Goal: Transaction & Acquisition: Register for event/course

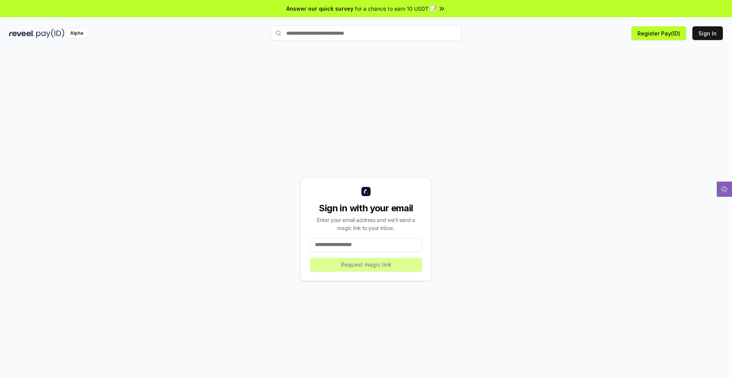
drag, startPoint x: 370, startPoint y: 287, endPoint x: 373, endPoint y: 285, distance: 4.4
click at [371, 252] on input at bounding box center [366, 245] width 112 height 14
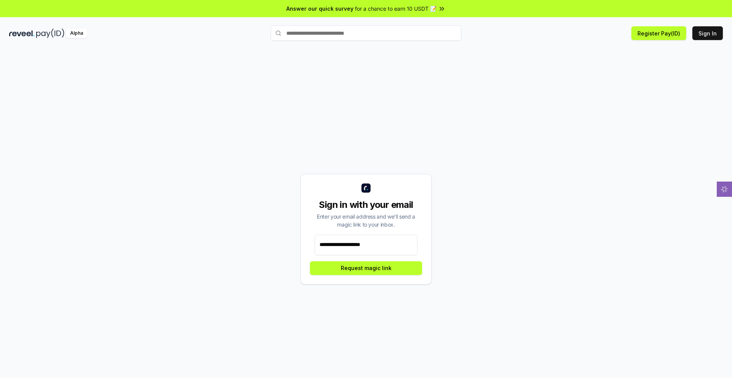
type input "**********"
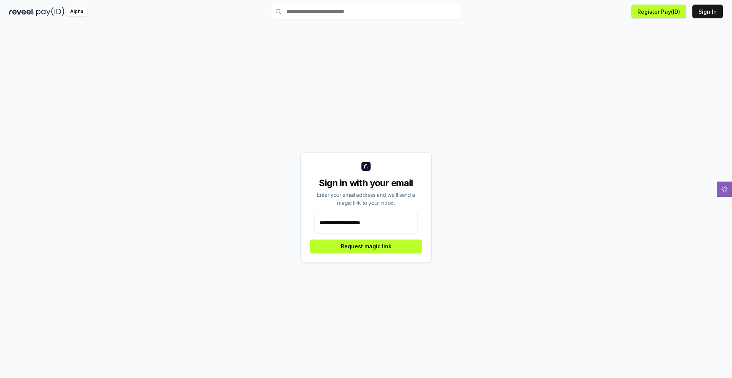
scroll to position [34, 0]
drag, startPoint x: 542, startPoint y: 126, endPoint x: 521, endPoint y: 77, distance: 53.8
click at [521, 77] on div "**********" at bounding box center [365, 207] width 713 height 341
click at [632, 17] on button "Register Pay(ID)" at bounding box center [658, 12] width 55 height 14
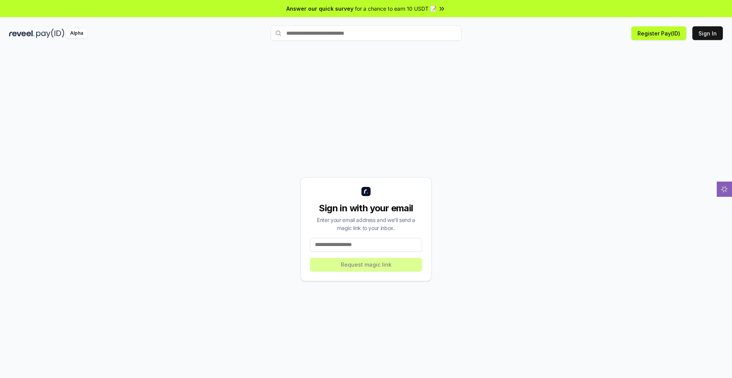
drag, startPoint x: 590, startPoint y: 138, endPoint x: 606, endPoint y: 85, distance: 55.6
click at [536, 103] on div "Sign in with your email Enter your email address and we’ll send a magic link to…" at bounding box center [365, 228] width 713 height 341
drag, startPoint x: 691, startPoint y: 45, endPoint x: 696, endPoint y: 64, distance: 18.8
click at [696, 64] on div "Answer our quick survey for a chance to earn 10 USDT 📝 Alpha Register Pay(ID) S…" at bounding box center [366, 199] width 732 height 399
click at [698, 40] on button "Sign In" at bounding box center [707, 33] width 30 height 14
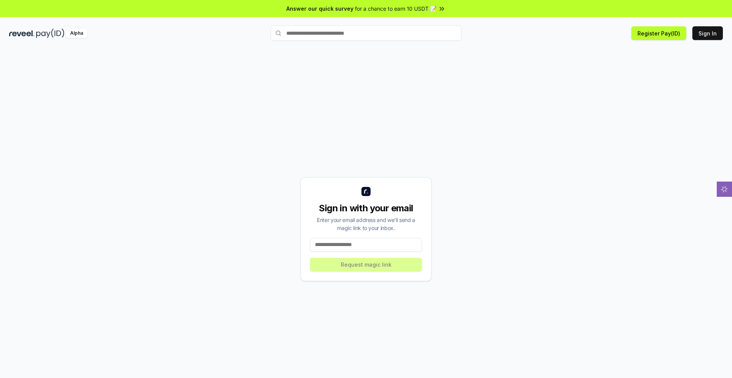
drag, startPoint x: 495, startPoint y: 131, endPoint x: 192, endPoint y: 104, distance: 304.2
click at [189, 109] on div "Sign in with your email Enter your email address and we’ll send a magic link to…" at bounding box center [365, 228] width 713 height 341
click at [641, 40] on button "Register Pay(ID)" at bounding box center [658, 33] width 55 height 14
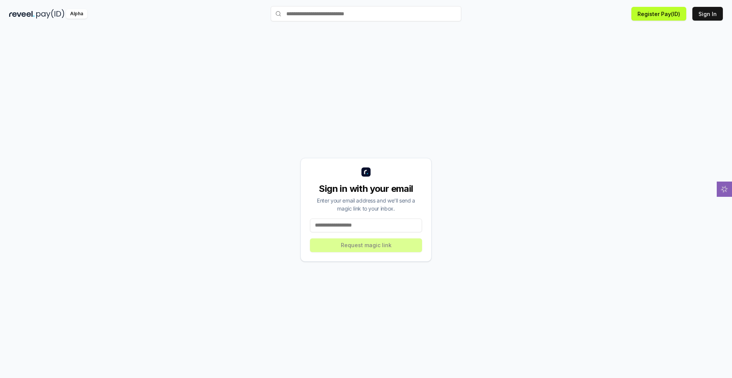
scroll to position [34, 0]
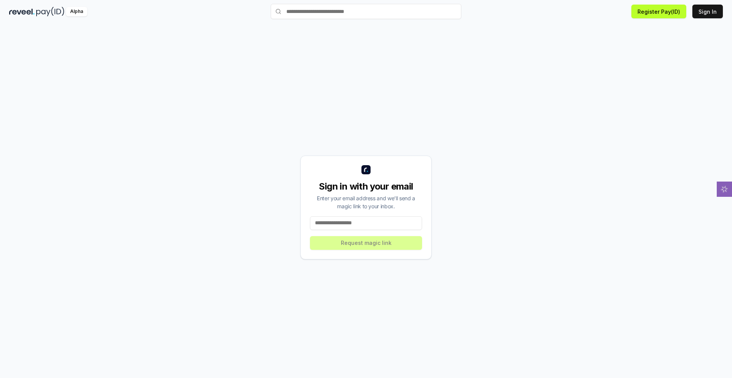
click at [704, 22] on div "Sign in with your email Enter your email address and we’ll send a magic link to…" at bounding box center [366, 199] width 732 height 356
click at [704, 17] on button "Sign In" at bounding box center [707, 12] width 30 height 14
drag, startPoint x: 487, startPoint y: 166, endPoint x: 458, endPoint y: 106, distance: 66.7
click at [458, 106] on div "Sign in with your email Enter your email address and we’ll send a magic link to…" at bounding box center [365, 207] width 713 height 341
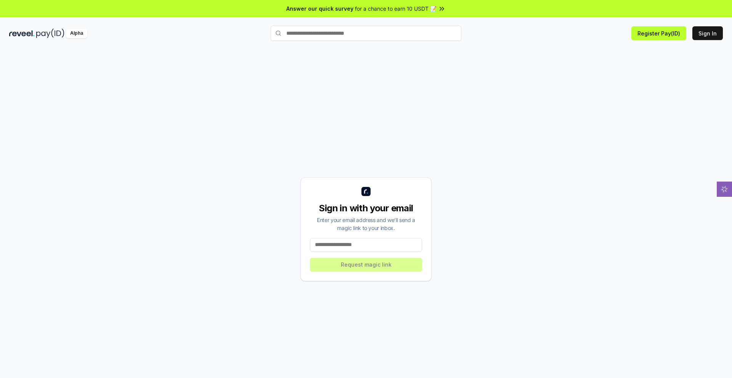
click at [30, 38] on img at bounding box center [22, 34] width 26 height 10
click at [87, 38] on div "Alpha" at bounding box center [76, 34] width 21 height 10
click at [592, 356] on icon "Notifications alt+T" at bounding box center [592, 356] width 6 height 6
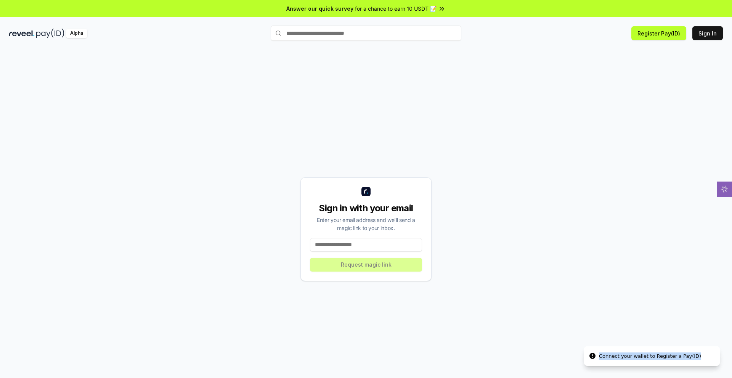
click at [592, 356] on icon "Notifications alt+T" at bounding box center [592, 356] width 6 height 6
drag, startPoint x: 604, startPoint y: 298, endPoint x: 602, endPoint y: 302, distance: 4.3
drag, startPoint x: 602, startPoint y: 302, endPoint x: 501, endPoint y: 297, distance: 100.8
click at [501, 297] on div "Sign in with your email Enter your email address and we’ll send a magic link to…" at bounding box center [365, 228] width 713 height 341
drag, startPoint x: 256, startPoint y: 126, endPoint x: 310, endPoint y: 77, distance: 73.4
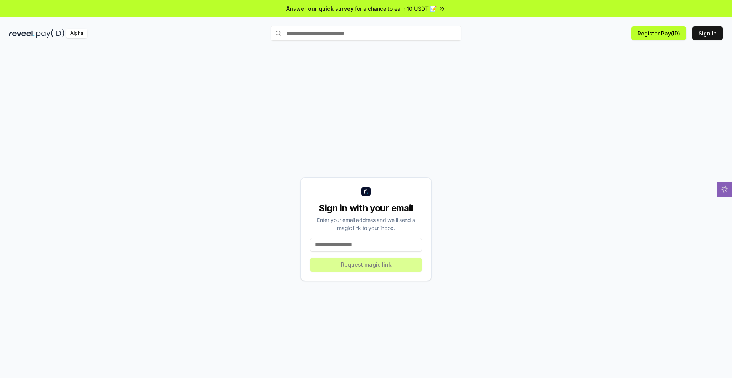
click at [220, 117] on div "Sign in with your email Enter your email address and we’ll send a magic link to…" at bounding box center [365, 228] width 713 height 341
click at [446, 13] on icon at bounding box center [442, 9] width 8 height 8
drag, startPoint x: 588, startPoint y: 182, endPoint x: 705, endPoint y: 77, distance: 156.5
click at [563, 99] on div "Sign in with your email Enter your email address and we’ll send a magic link to…" at bounding box center [365, 228] width 713 height 341
click at [703, 40] on button "Sign In" at bounding box center [707, 33] width 30 height 14
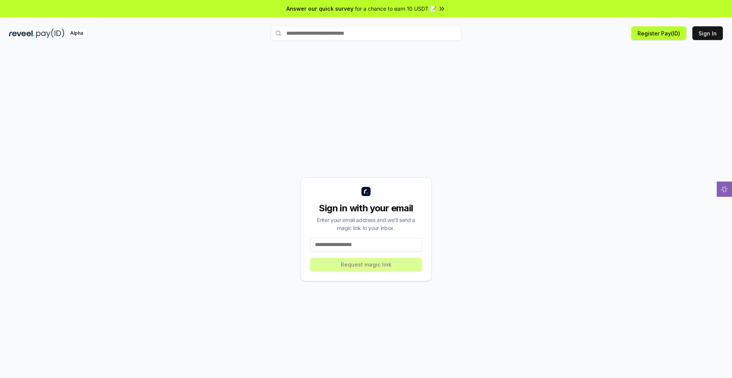
drag, startPoint x: 246, startPoint y: 121, endPoint x: 155, endPoint y: 85, distance: 97.9
click at [188, 114] on div "Sign in with your email Enter your email address and we’ll send a magic link to…" at bounding box center [365, 228] width 713 height 341
drag, startPoint x: 507, startPoint y: 154, endPoint x: 500, endPoint y: 115, distance: 39.8
click at [476, 64] on div "Sign in with your email Enter your email address and we’ll send a magic link to…" at bounding box center [366, 221] width 732 height 356
drag, startPoint x: 518, startPoint y: 205, endPoint x: 463, endPoint y: 87, distance: 131.1
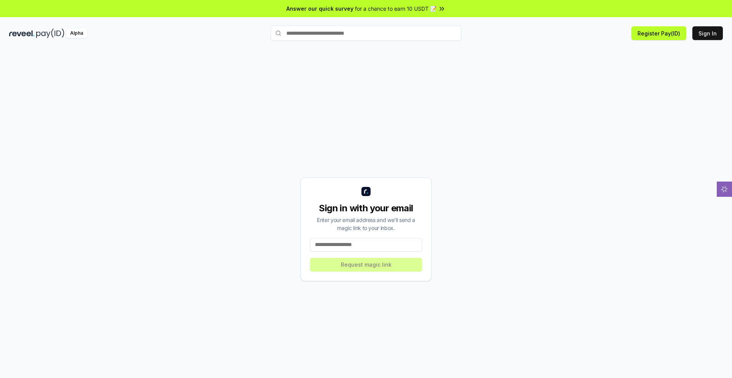
click at [461, 82] on div "Sign in with your email Enter your email address and we’ll send a magic link to…" at bounding box center [365, 228] width 713 height 341
click at [354, 252] on input at bounding box center [366, 245] width 112 height 14
click at [697, 40] on button "Sign In" at bounding box center [707, 33] width 30 height 14
drag, startPoint x: 183, startPoint y: 115, endPoint x: 103, endPoint y: 91, distance: 83.4
click at [80, 84] on div "Sign in with your email Enter your email address and we’ll send a magic link to…" at bounding box center [365, 228] width 713 height 341
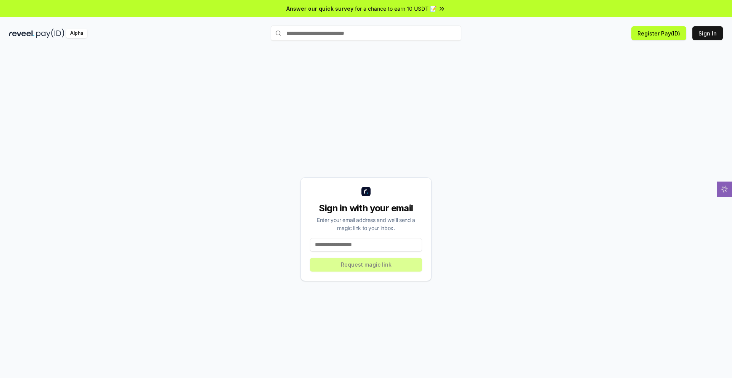
click at [365, 252] on input at bounding box center [366, 245] width 112 height 14
type input "*******"
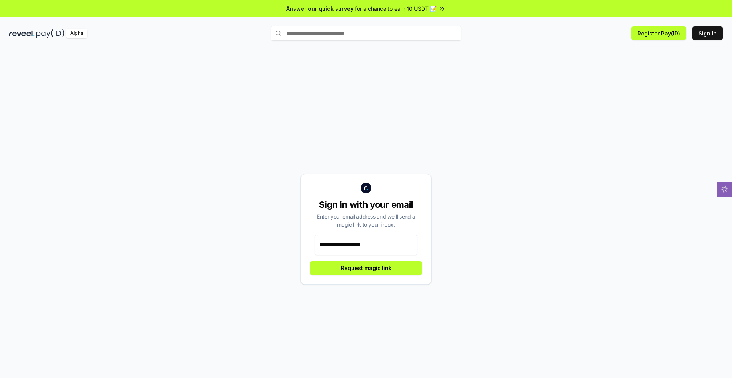
type input "**********"
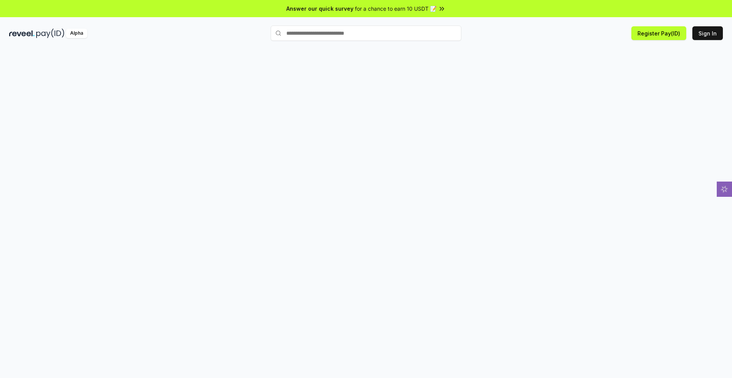
drag, startPoint x: 256, startPoint y: 152, endPoint x: 163, endPoint y: 146, distance: 92.8
click at [163, 146] on div at bounding box center [366, 221] width 732 height 356
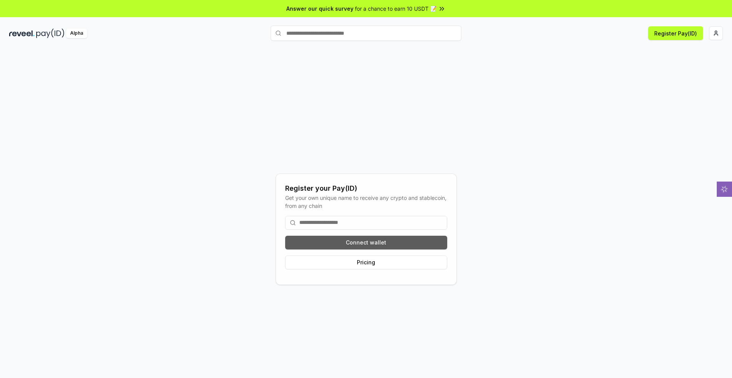
click at [386, 249] on button "Connect wallet" at bounding box center [366, 243] width 162 height 14
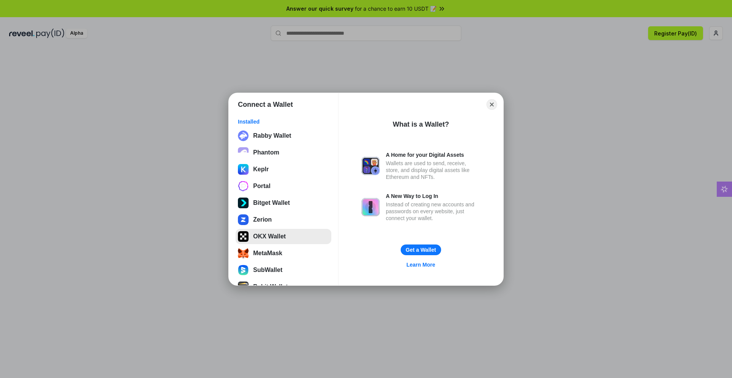
click at [274, 237] on button "OKX Wallet" at bounding box center [284, 236] width 96 height 15
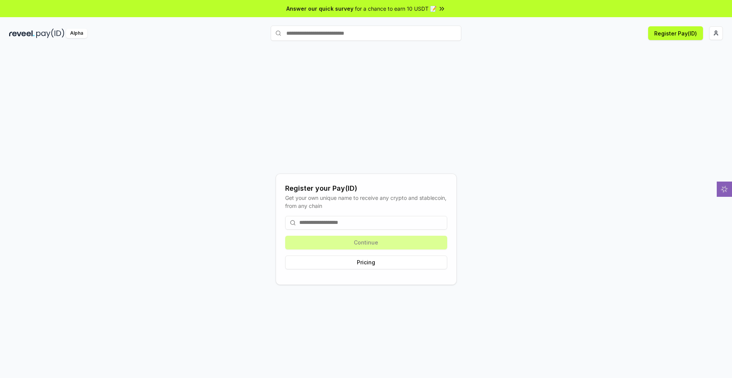
click at [343, 229] on input at bounding box center [366, 223] width 162 height 14
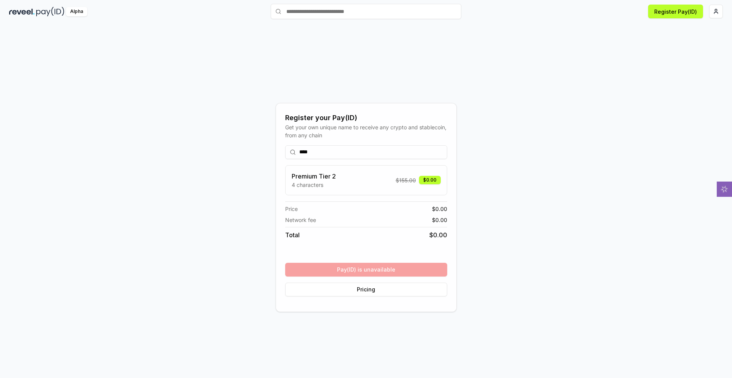
scroll to position [34, 0]
click at [368, 186] on div "Premium Tier 2 4 characters $ 155.00 $0.00" at bounding box center [366, 180] width 149 height 17
click at [347, 145] on input "****" at bounding box center [366, 152] width 162 height 14
click at [363, 145] on input "****" at bounding box center [366, 152] width 162 height 14
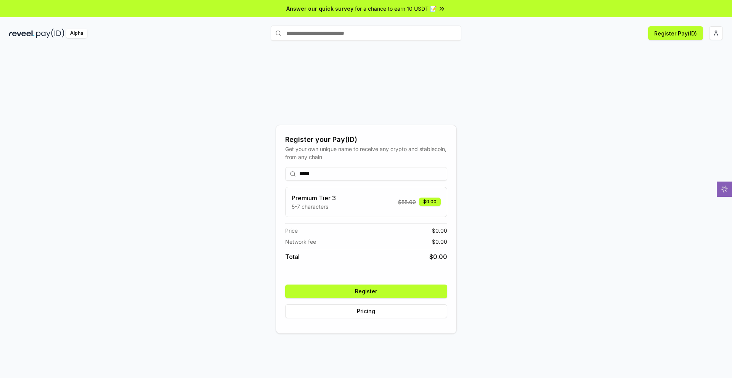
type input "****"
click at [341, 298] on button "Register" at bounding box center [366, 291] width 162 height 14
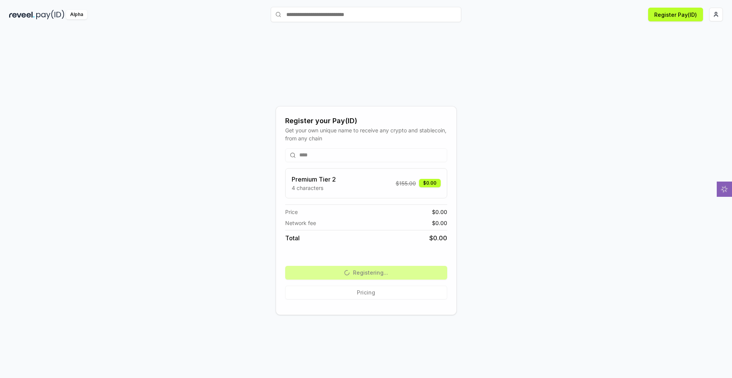
scroll to position [34, 0]
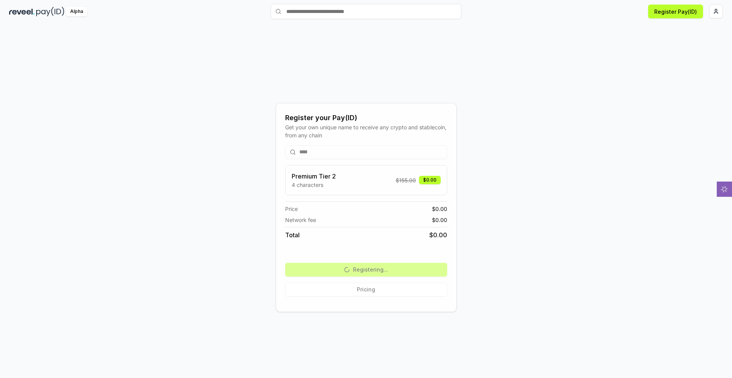
drag, startPoint x: 205, startPoint y: 170, endPoint x: 188, endPoint y: 119, distance: 53.8
click at [188, 119] on div "Register your Pay(ID) Get your own unique name to receive any crypto and stable…" at bounding box center [365, 207] width 713 height 341
drag, startPoint x: 190, startPoint y: 123, endPoint x: 186, endPoint y: 89, distance: 34.2
click at [173, 77] on div "Register your Pay(ID) Get your own unique name to receive any crypto and stable…" at bounding box center [365, 207] width 713 height 341
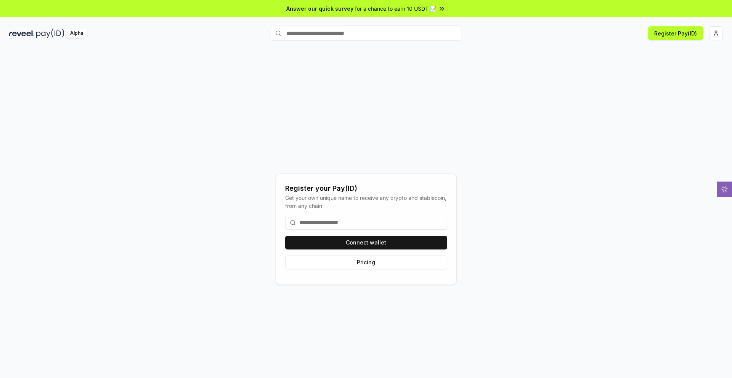
drag, startPoint x: 408, startPoint y: 265, endPoint x: 414, endPoint y: 225, distance: 40.7
click at [423, 213] on div "Register your Pay(ID) Get your own unique name to receive any crypto and stable…" at bounding box center [366, 229] width 162 height 92
click at [380, 249] on button "Connect wallet" at bounding box center [366, 243] width 162 height 14
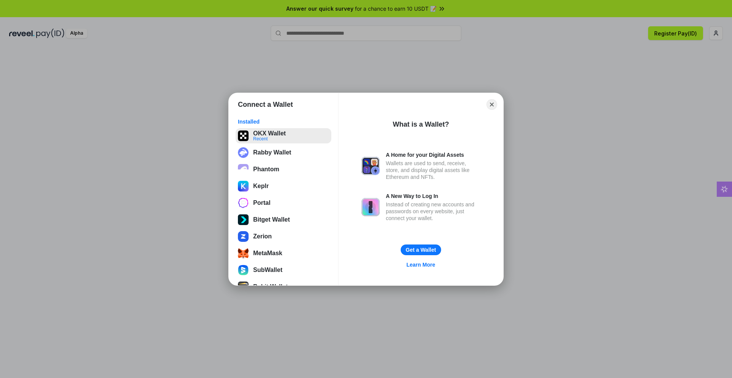
drag, startPoint x: 272, startPoint y: 136, endPoint x: 276, endPoint y: 138, distance: 3.9
click at [275, 137] on button "OKX Wallet Recent" at bounding box center [284, 135] width 96 height 15
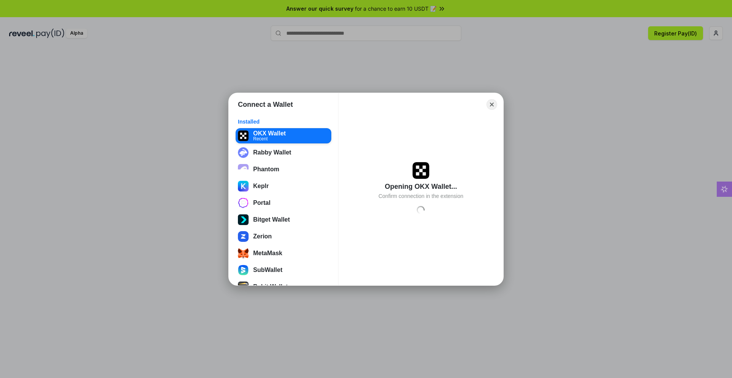
drag, startPoint x: 505, startPoint y: 123, endPoint x: 499, endPoint y: 122, distance: 6.1
drag, startPoint x: 499, startPoint y: 122, endPoint x: 495, endPoint y: 114, distance: 8.9
drag, startPoint x: 495, startPoint y: 114, endPoint x: 493, endPoint y: 106, distance: 8.6
click at [493, 106] on icon "Close" at bounding box center [492, 104] width 4 height 4
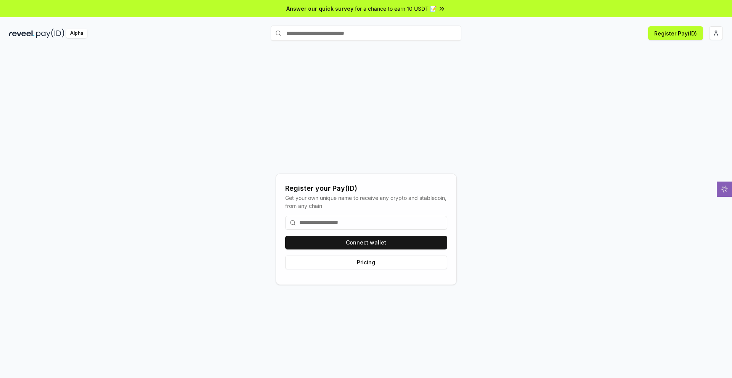
click at [493, 106] on div "Register your Pay(ID) Get your own unique name to receive any crypto and stable…" at bounding box center [365, 228] width 713 height 341
drag, startPoint x: 469, startPoint y: 105, endPoint x: 409, endPoint y: 97, distance: 60.0
click at [409, 97] on div "Register your Pay(ID) Get your own unique name to receive any crypto and stable…" at bounding box center [365, 228] width 713 height 341
drag, startPoint x: 411, startPoint y: 98, endPoint x: 326, endPoint y: 95, distance: 85.4
click at [327, 95] on div "Register your Pay(ID) Get your own unique name to receive any crypto and stable…" at bounding box center [365, 228] width 713 height 341
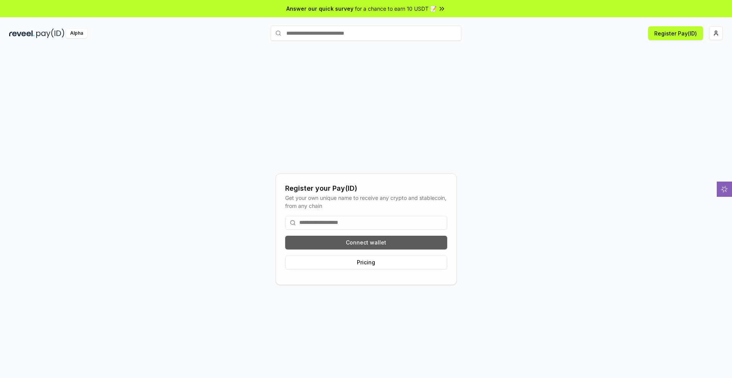
click at [386, 249] on button "Connect wallet" at bounding box center [366, 243] width 162 height 14
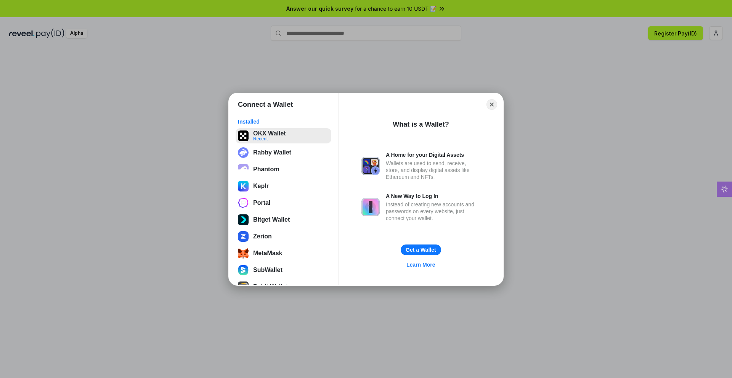
click at [282, 134] on button "OKX Wallet Recent" at bounding box center [284, 135] width 96 height 15
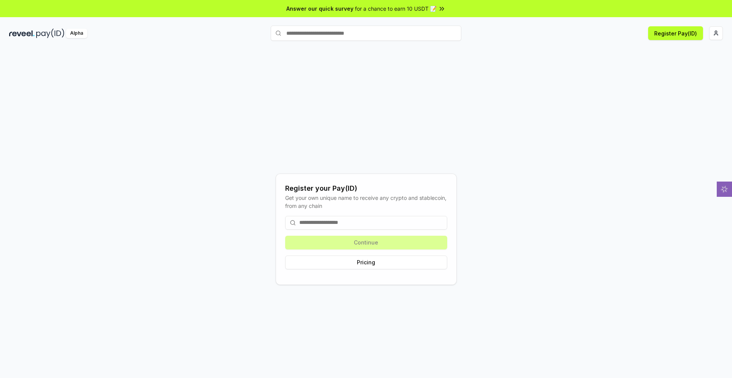
click at [360, 229] on input at bounding box center [366, 223] width 162 height 14
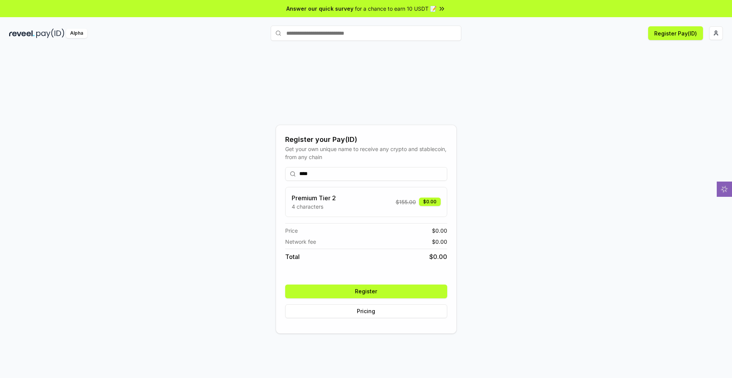
click at [398, 206] on span "$ 155.00" at bounding box center [406, 202] width 20 height 8
drag, startPoint x: 408, startPoint y: 331, endPoint x: 410, endPoint y: 327, distance: 4.4
click at [410, 324] on div "**** Premium Tier 2 4 characters $ 155.00 $0.00 Price $ 0.00 Network fee $ 0.00…" at bounding box center [366, 242] width 162 height 163
drag, startPoint x: 391, startPoint y: 168, endPoint x: 366, endPoint y: 172, distance: 25.3
click at [366, 172] on input "****" at bounding box center [366, 174] width 162 height 14
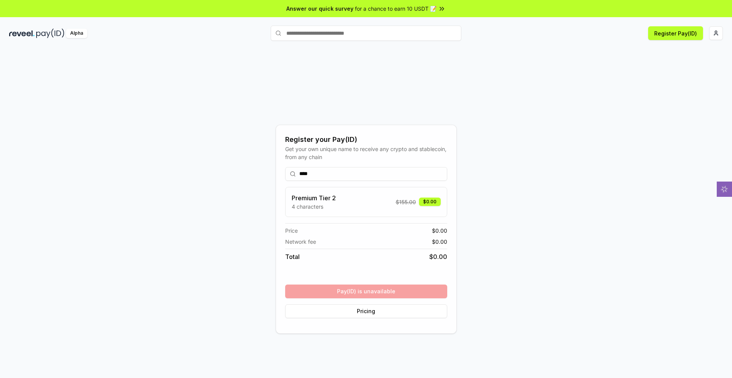
drag, startPoint x: 399, startPoint y: 173, endPoint x: 356, endPoint y: 176, distance: 42.4
click at [356, 176] on input "****" at bounding box center [366, 174] width 162 height 14
click at [357, 176] on input "****" at bounding box center [366, 174] width 162 height 14
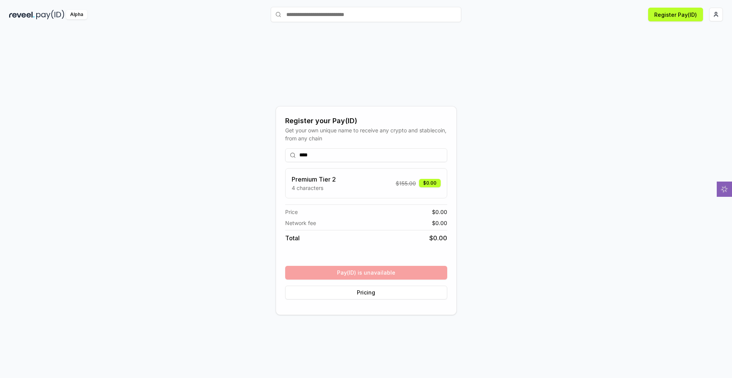
scroll to position [34, 0]
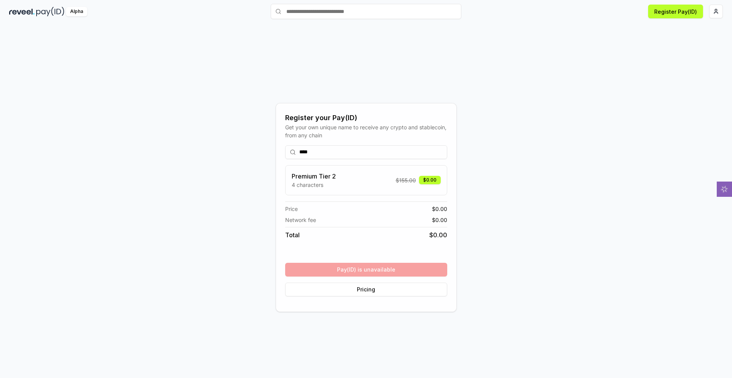
click at [416, 298] on div "**** Premium Tier 2 4 characters $ 155.00 $0.00 Price $ 0.00 Network fee $ 0.00…" at bounding box center [366, 220] width 162 height 163
drag, startPoint x: 416, startPoint y: 296, endPoint x: 367, endPoint y: 295, distance: 49.2
click at [369, 300] on div "**** Premium Tier 2 4 characters $ 155.00 $0.00 Price $ 0.00 Network fee $ 0.00…" at bounding box center [366, 220] width 162 height 163
click at [359, 151] on input "****" at bounding box center [366, 152] width 162 height 14
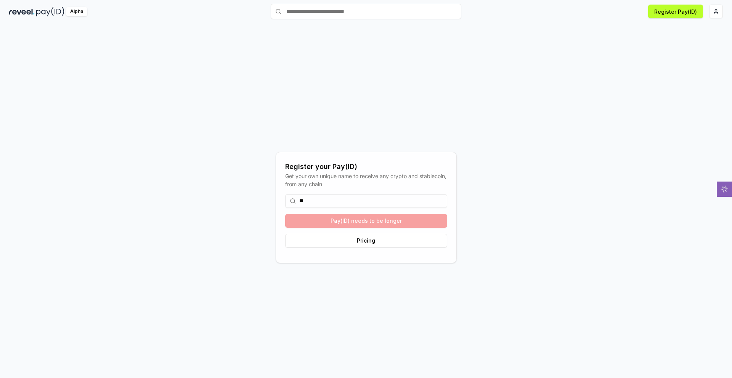
type input "*"
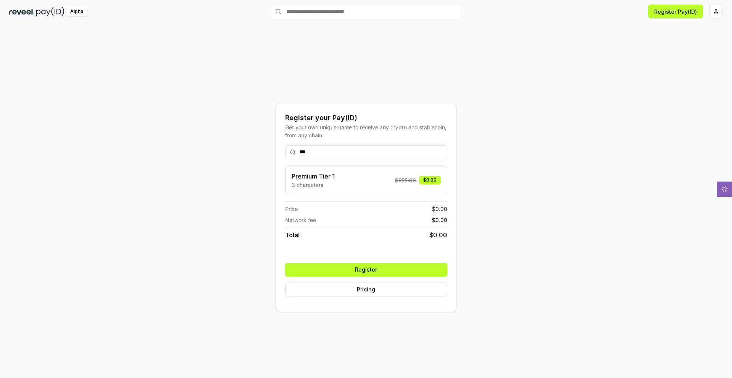
type input "***"
drag, startPoint x: 367, startPoint y: 198, endPoint x: 360, endPoint y: 204, distance: 9.4
click at [365, 195] on div "Premium Tier 1 3 characters $ 555.00 $0.00" at bounding box center [366, 180] width 162 height 30
drag, startPoint x: 374, startPoint y: 198, endPoint x: 352, endPoint y: 196, distance: 21.8
click at [352, 195] on div "Premium Tier 1 3 characters $ 555.00 $0.00" at bounding box center [366, 180] width 162 height 30
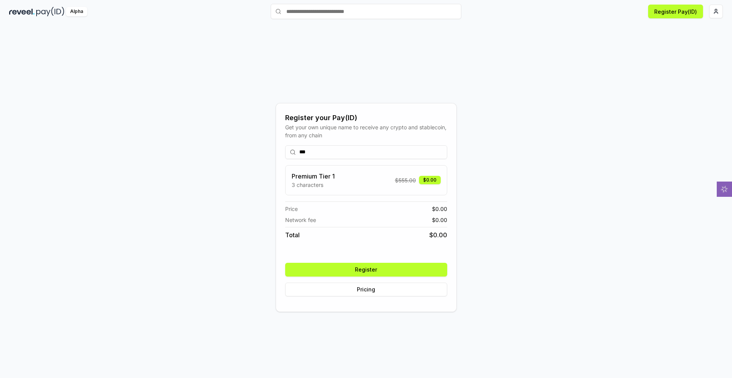
drag, startPoint x: 391, startPoint y: 198, endPoint x: 372, endPoint y: 197, distance: 18.7
click at [372, 195] on div "Premium Tier 1 3 characters $ 555.00 $0.00" at bounding box center [366, 180] width 162 height 30
click at [431, 183] on div "$0.00" at bounding box center [430, 180] width 22 height 8
click at [430, 183] on div "$0.00" at bounding box center [430, 180] width 22 height 8
click at [428, 183] on div "$0.00" at bounding box center [430, 180] width 22 height 8
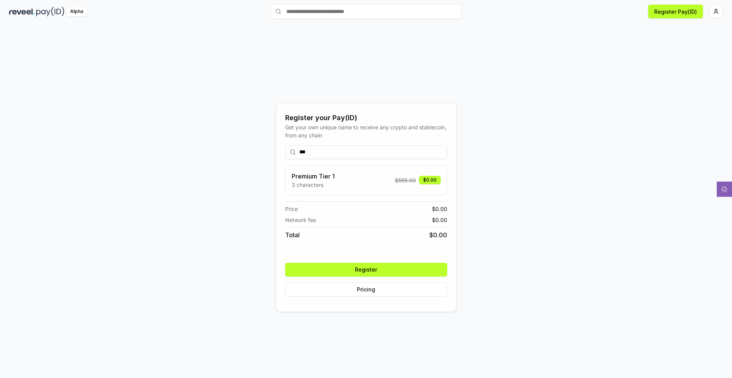
drag, startPoint x: 425, startPoint y: 185, endPoint x: 390, endPoint y: 186, distance: 35.1
click at [395, 184] on span "$ 555.00" at bounding box center [405, 180] width 21 height 8
click at [425, 276] on button "Register" at bounding box center [366, 270] width 162 height 14
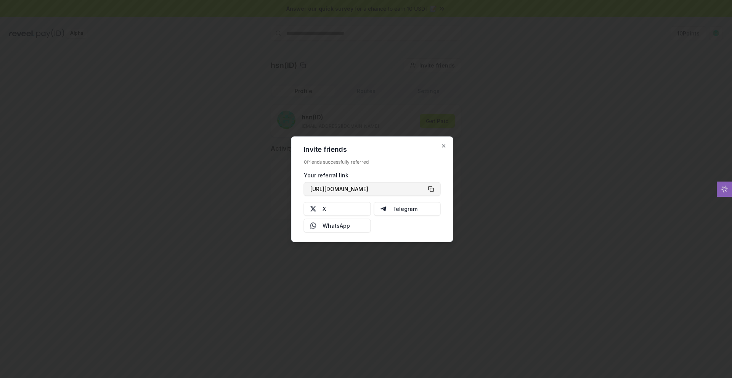
click at [437, 188] on button "[URL][DOMAIN_NAME]" at bounding box center [372, 189] width 137 height 14
click at [441, 143] on icon "button" at bounding box center [444, 146] width 6 height 6
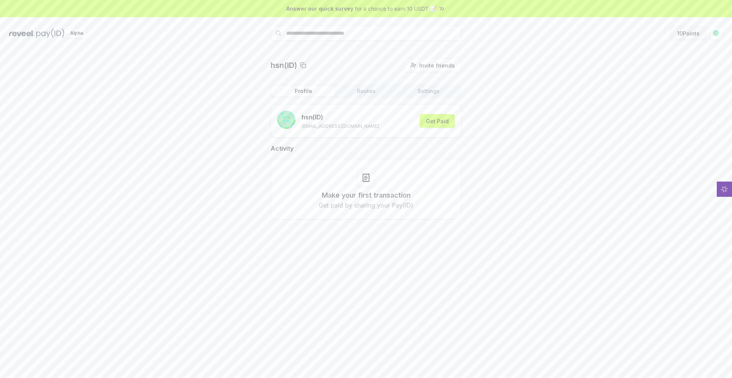
click at [670, 40] on button "10 Points" at bounding box center [687, 33] width 35 height 14
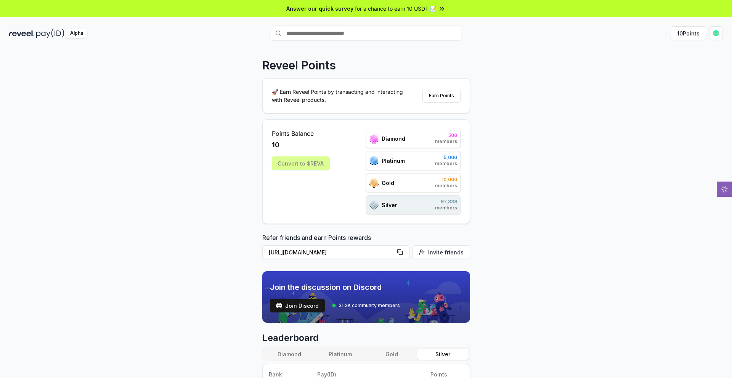
drag, startPoint x: 580, startPoint y: 164, endPoint x: 525, endPoint y: 120, distance: 70.0
click at [525, 120] on div "Reveel Points 🚀 Earn Reveel Points by transacting and interacting with Reveel p…" at bounding box center [366, 221] width 732 height 356
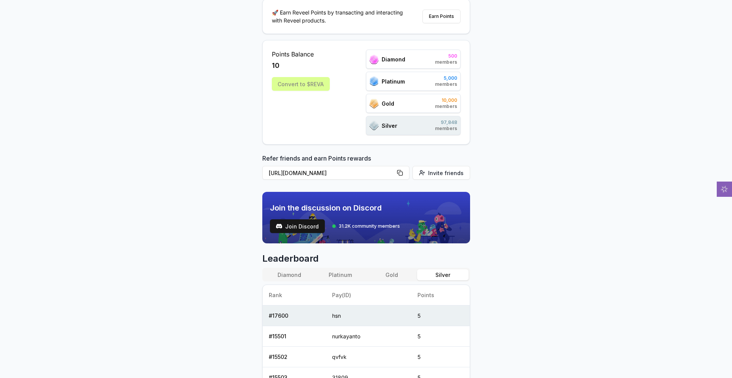
scroll to position [76, 0]
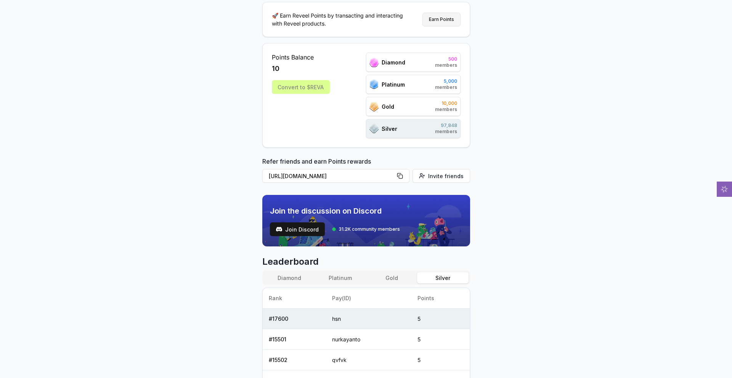
click at [439, 26] on button "Earn Points" at bounding box center [441, 20] width 38 height 14
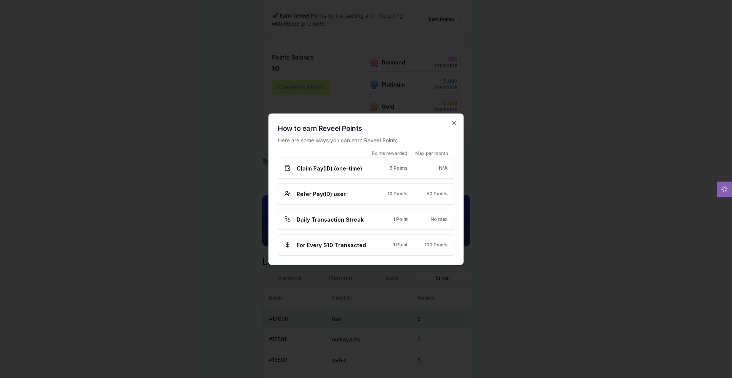
drag, startPoint x: 276, startPoint y: 162, endPoint x: 424, endPoint y: 163, distance: 147.9
click at [278, 165] on div "Claim Pay(ID) (one-time) 5 Points N/A" at bounding box center [366, 167] width 176 height 21
drag, startPoint x: 465, startPoint y: 162, endPoint x: 398, endPoint y: 161, distance: 67.1
click at [398, 165] on div "5 Points" at bounding box center [394, 168] width 28 height 6
drag, startPoint x: 280, startPoint y: 237, endPoint x: 303, endPoint y: 240, distance: 23.9
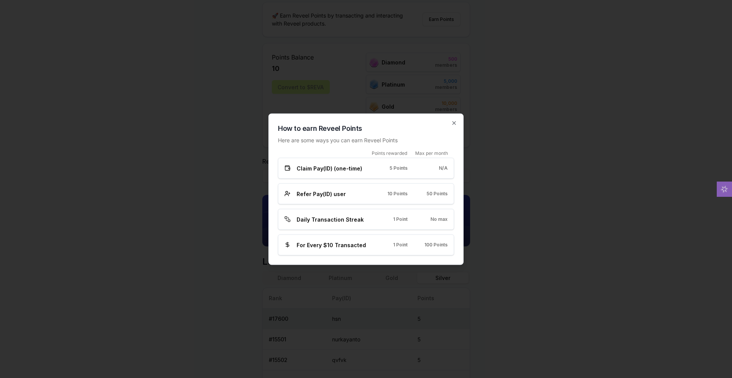
click at [297, 223] on span "Daily Transaction Streak" at bounding box center [330, 219] width 67 height 8
drag, startPoint x: 342, startPoint y: 240, endPoint x: 350, endPoint y: 242, distance: 8.1
click at [350, 229] on div "Daily Transaction Streak 1 Point No max" at bounding box center [366, 218] width 176 height 21
drag, startPoint x: 410, startPoint y: 227, endPoint x: 375, endPoint y: 235, distance: 35.2
click at [375, 223] on div "Daily Transaction Streak 1 Point No max" at bounding box center [365, 219] width 163 height 8
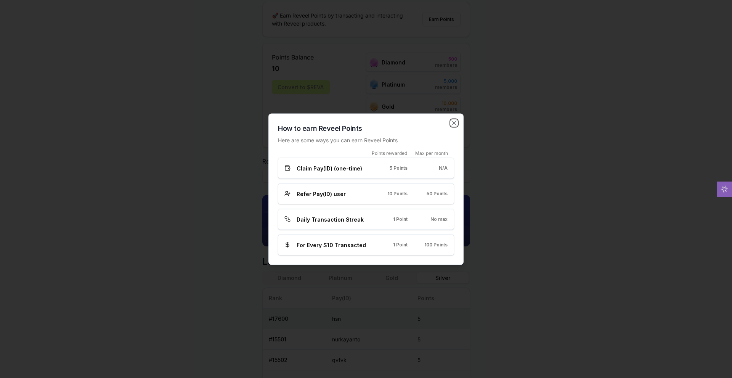
drag, startPoint x: 500, startPoint y: 93, endPoint x: 497, endPoint y: 104, distance: 11.0
click at [457, 120] on icon "button" at bounding box center [454, 123] width 6 height 6
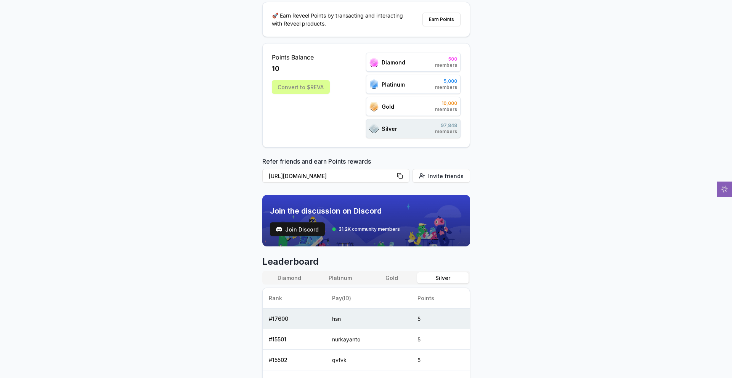
drag, startPoint x: 577, startPoint y: 138, endPoint x: 519, endPoint y: 88, distance: 76.2
click at [544, 76] on div "Reveel Points 🚀 Earn Reveel Points by transacting and interacting with Reveel p…" at bounding box center [366, 145] width 732 height 356
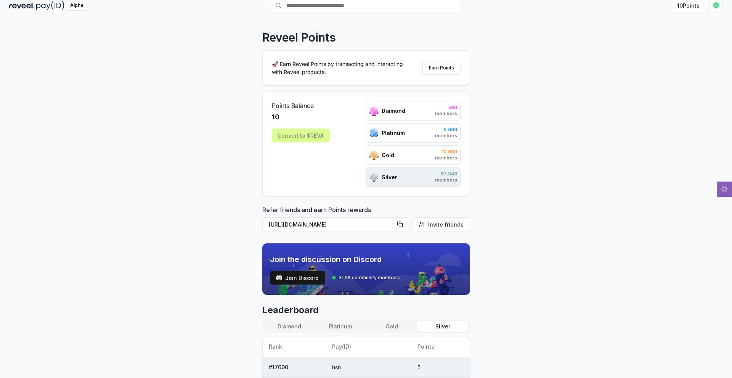
scroll to position [0, 0]
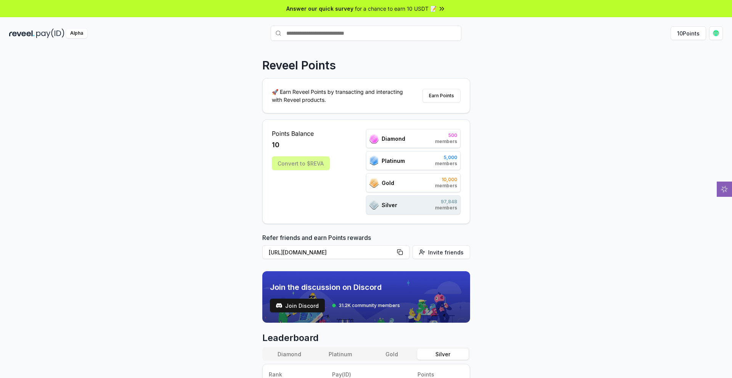
drag, startPoint x: 205, startPoint y: 190, endPoint x: 210, endPoint y: 194, distance: 6.3
drag, startPoint x: 210, startPoint y: 194, endPoint x: 211, endPoint y: 183, distance: 10.7
click at [126, 198] on div "Reveel Points 🚀 Earn Reveel Points by transacting and interacting with Reveel p…" at bounding box center [366, 221] width 732 height 356
drag, startPoint x: 221, startPoint y: 168, endPoint x: 135, endPoint y: 137, distance: 91.0
click at [132, 135] on div "Reveel Points 🚀 Earn Reveel Points by transacting and interacting with Reveel p…" at bounding box center [366, 221] width 732 height 356
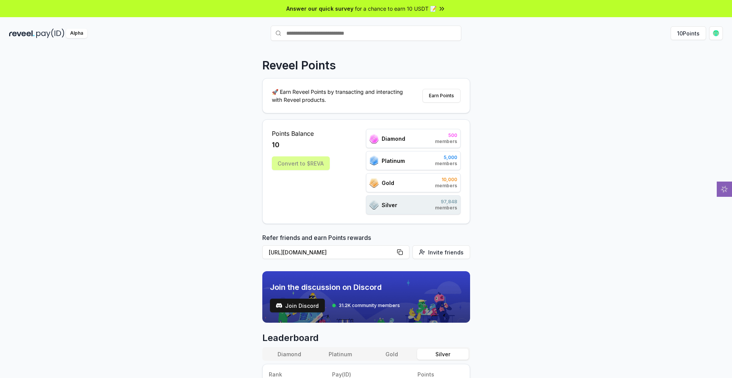
drag, startPoint x: 175, startPoint y: 196, endPoint x: 113, endPoint y: 171, distance: 66.0
click at [109, 168] on div "Reveel Points 🚀 Earn Reveel Points by transacting and interacting with Reveel p…" at bounding box center [366, 221] width 732 height 356
drag, startPoint x: 567, startPoint y: 143, endPoint x: 514, endPoint y: 88, distance: 75.7
click at [514, 87] on div "Reveel Points 🚀 Earn Reveel Points by transacting and interacting with Reveel p…" at bounding box center [366, 221] width 732 height 356
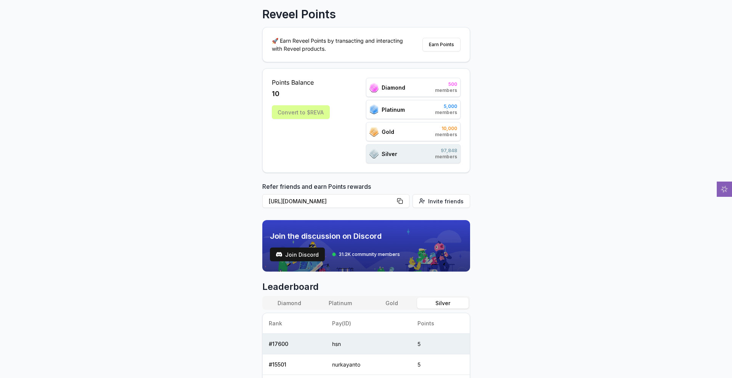
scroll to position [38, 0]
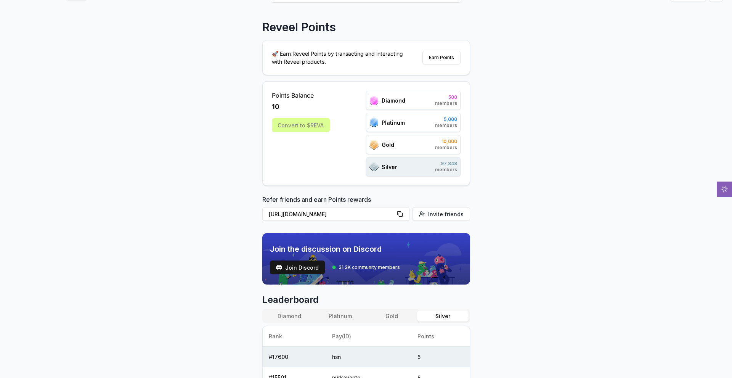
drag, startPoint x: 287, startPoint y: 196, endPoint x: 303, endPoint y: 200, distance: 16.5
click at [290, 176] on div "Points Balance 10 Convert to $REVA" at bounding box center [301, 133] width 58 height 85
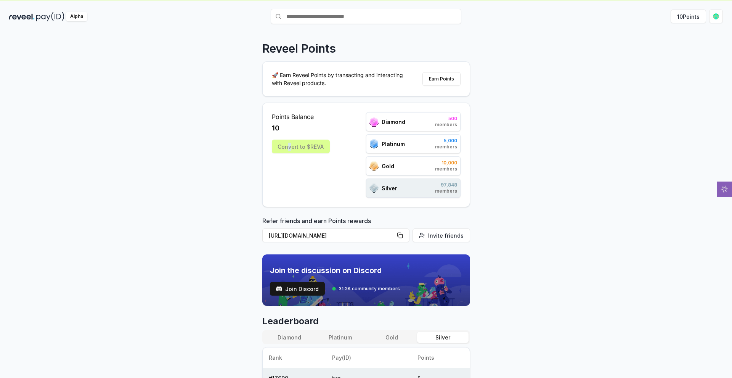
scroll to position [0, 0]
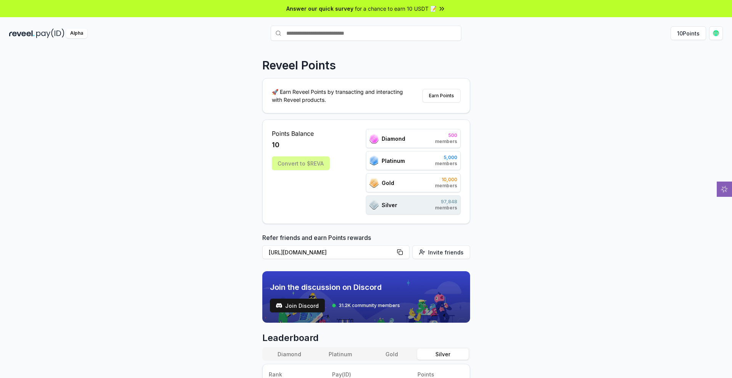
drag, startPoint x: 592, startPoint y: 207, endPoint x: 497, endPoint y: 185, distance: 97.4
click at [519, 142] on div "Reveel Points 🚀 Earn Reveel Points by transacting and interacting with Reveel p…" at bounding box center [366, 221] width 732 height 356
click at [313, 170] on div "Convert to $REVA" at bounding box center [301, 163] width 58 height 14
click at [314, 170] on div "Convert to $REVA" at bounding box center [301, 163] width 58 height 14
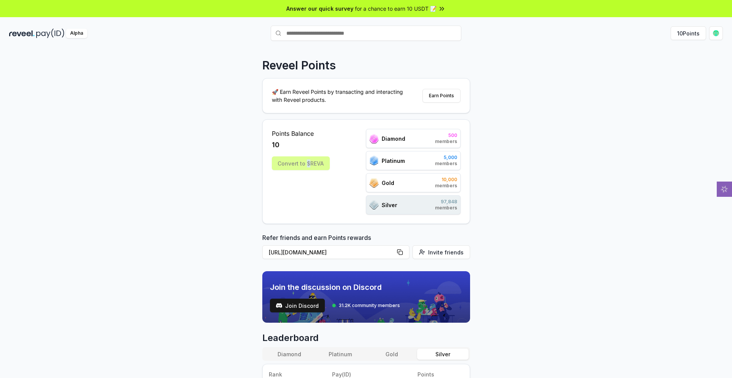
drag, startPoint x: 314, startPoint y: 247, endPoint x: 367, endPoint y: 249, distance: 53.0
click at [316, 170] on div "Convert to $REVA" at bounding box center [301, 163] width 58 height 14
drag, startPoint x: 619, startPoint y: 235, endPoint x: 560, endPoint y: 291, distance: 81.7
click at [596, 301] on div "Reveel Points 🚀 Earn Reveel Points by transacting and interacting with Reveel p…" at bounding box center [366, 221] width 732 height 356
click at [435, 144] on span "members" at bounding box center [446, 141] width 22 height 6
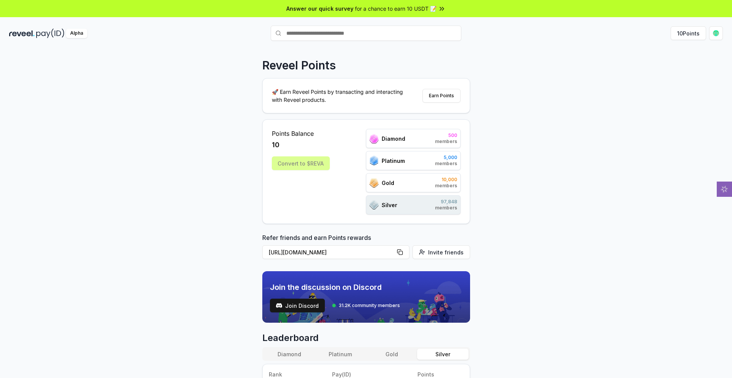
click at [311, 138] on span "Points Balance" at bounding box center [301, 133] width 58 height 9
click at [381, 210] on div "Silver" at bounding box center [383, 205] width 28 height 10
click at [378, 210] on img at bounding box center [373, 205] width 9 height 10
click at [710, 48] on html "Answer our quick survey for a chance to earn 10 USDT 📝 Alpha 10 Points Reveel P…" at bounding box center [366, 189] width 732 height 378
click at [626, 104] on div "View Profile" at bounding box center [632, 97] width 85 height 13
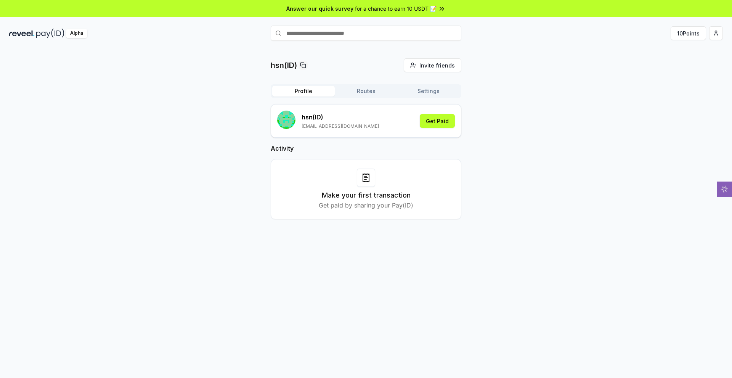
drag, startPoint x: 603, startPoint y: 136, endPoint x: 496, endPoint y: 160, distance: 109.4
click at [576, 98] on div "hsn(ID) Invite friends Invite Profile Routes Settings hsn (ID) [EMAIL_ADDRESS][…" at bounding box center [365, 144] width 713 height 173
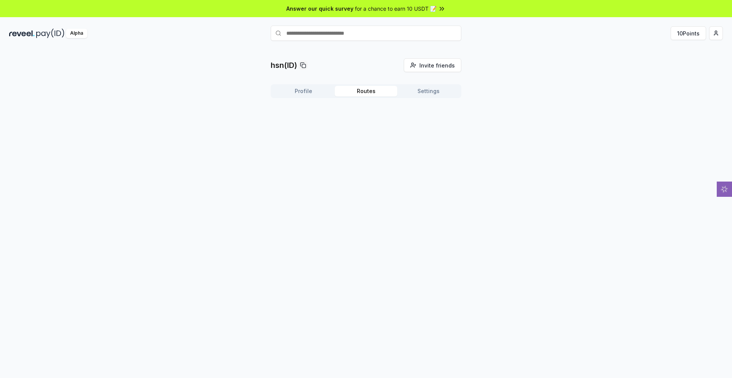
click at [371, 96] on button "Routes" at bounding box center [366, 91] width 63 height 11
click at [310, 96] on button "Profile" at bounding box center [303, 91] width 63 height 11
click at [438, 96] on button "Settings" at bounding box center [428, 91] width 63 height 11
click at [376, 96] on button "Routes" at bounding box center [366, 91] width 63 height 11
drag, startPoint x: 319, startPoint y: 129, endPoint x: 301, endPoint y: 127, distance: 18.0
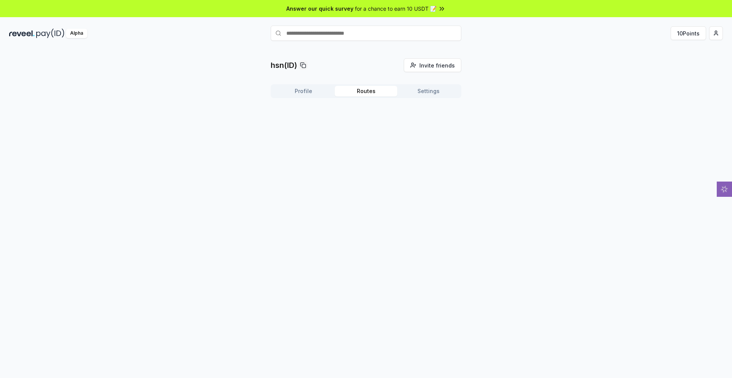
click at [301, 96] on button "Profile" at bounding box center [303, 91] width 63 height 11
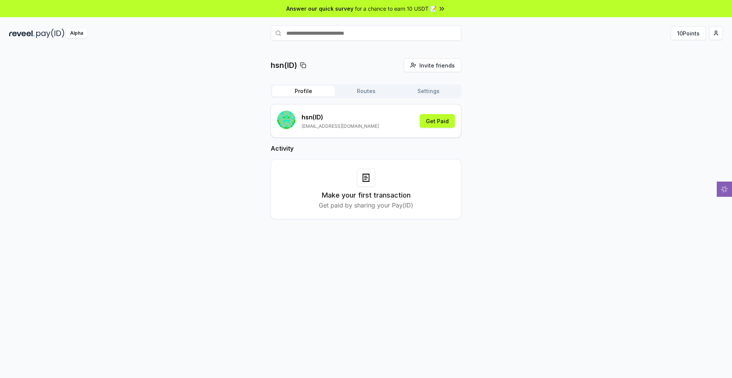
click at [301, 96] on button "Profile" at bounding box center [303, 91] width 63 height 11
click at [442, 128] on button "Get Paid" at bounding box center [437, 121] width 35 height 14
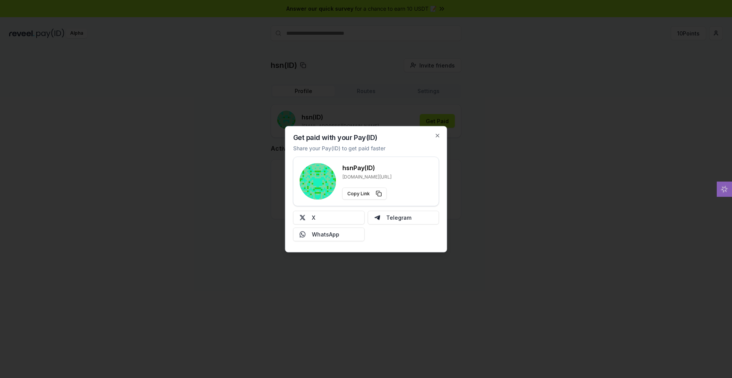
drag, startPoint x: 405, startPoint y: 130, endPoint x: 405, endPoint y: 135, distance: 5.0
drag, startPoint x: 405, startPoint y: 135, endPoint x: 376, endPoint y: 132, distance: 29.5
click at [376, 144] on p "Share your Pay(ID) to get paid faster" at bounding box center [339, 148] width 92 height 8
drag, startPoint x: 393, startPoint y: 136, endPoint x: 352, endPoint y: 124, distance: 42.1
click at [352, 144] on p "Share your Pay(ID) to get paid faster" at bounding box center [339, 148] width 92 height 8
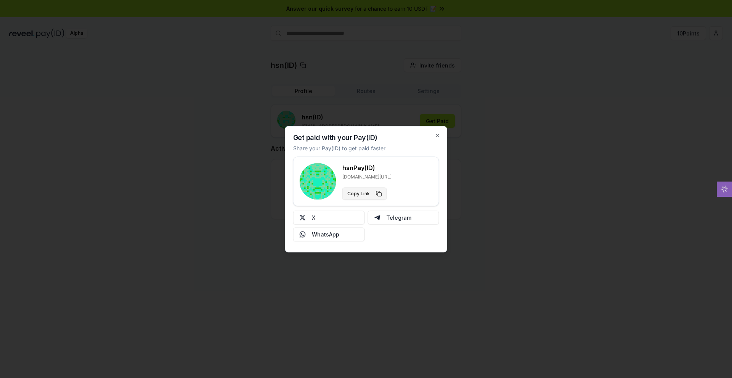
click at [387, 194] on button "Copy Link" at bounding box center [364, 193] width 45 height 12
